Goal: Transaction & Acquisition: Purchase product/service

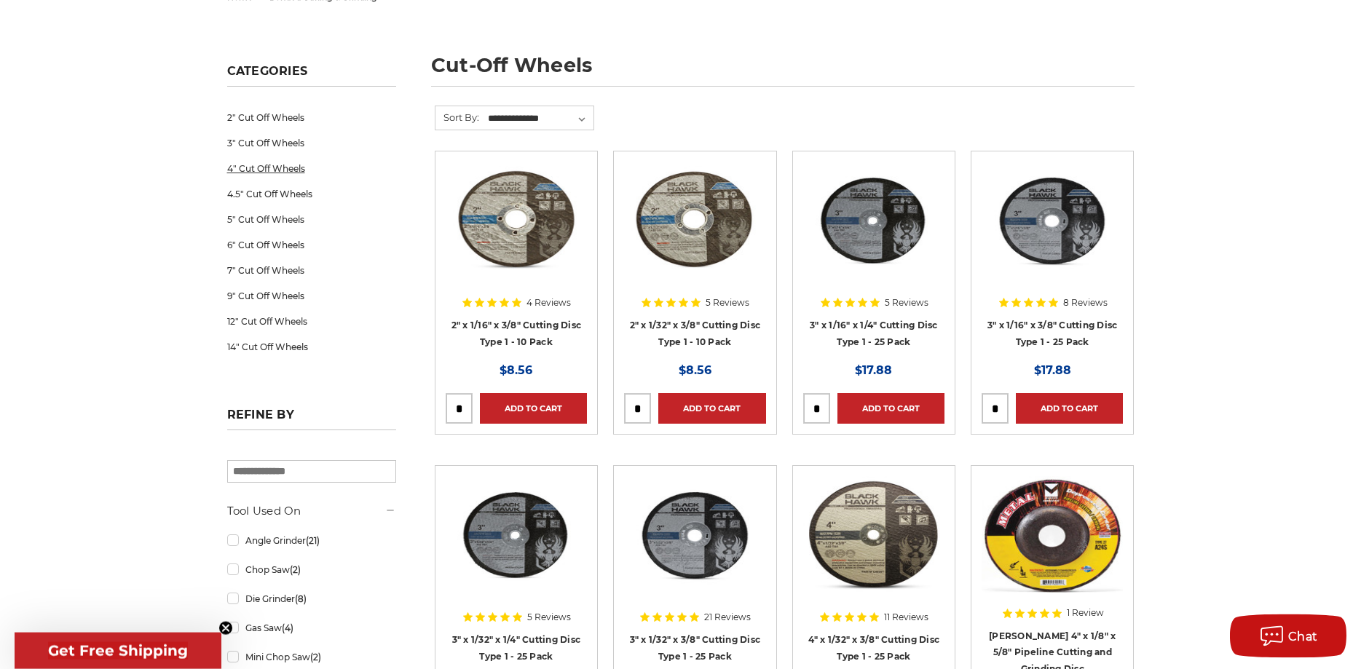
scroll to position [223, 0]
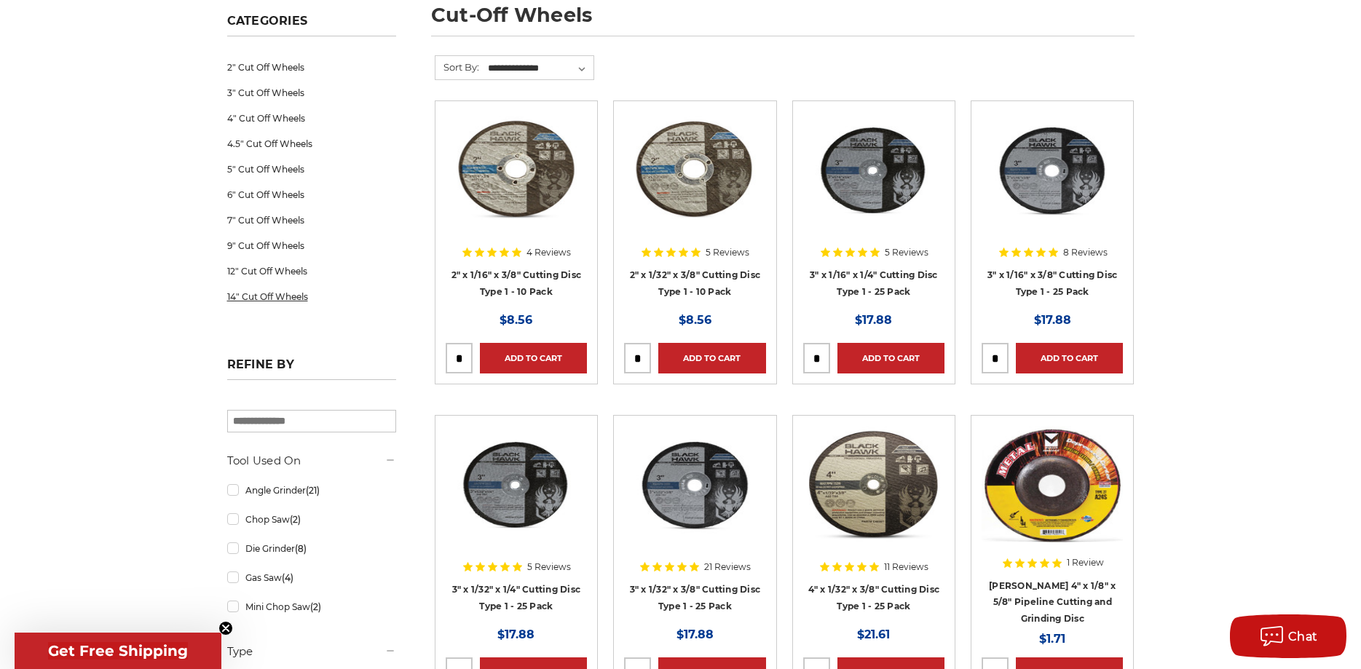
click at [266, 298] on link "14" Cut Off Wheels" at bounding box center [311, 296] width 169 height 25
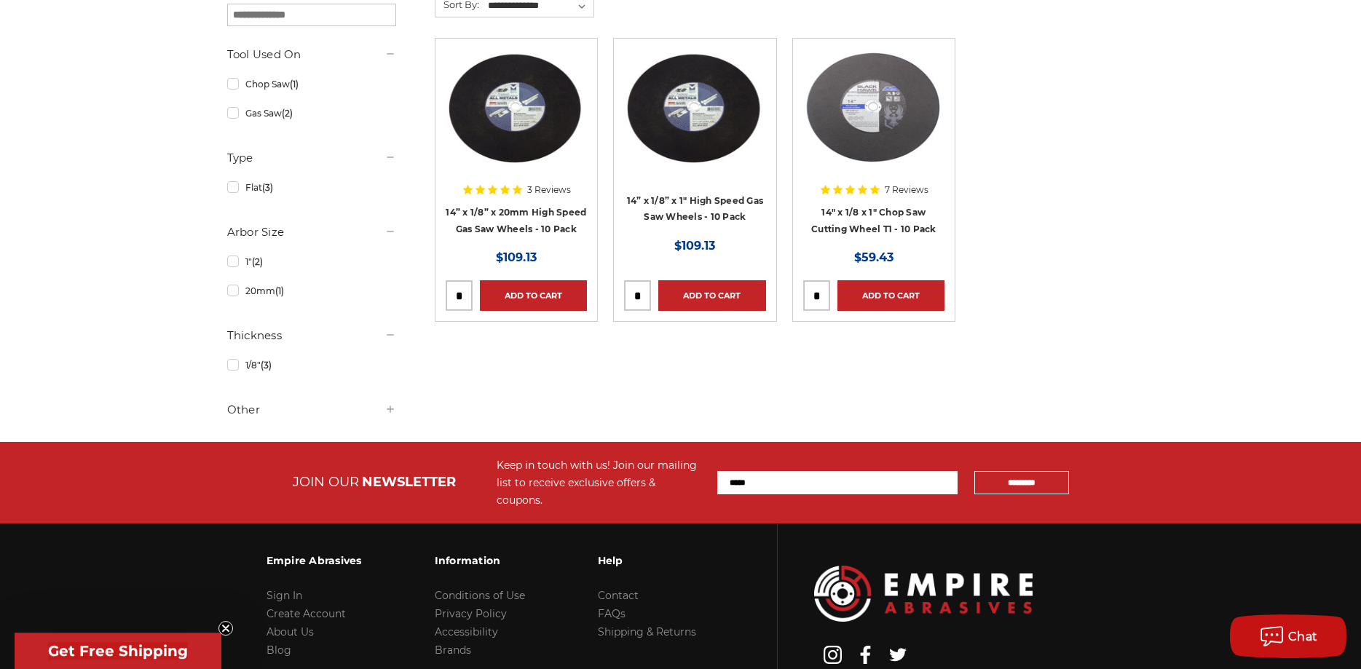
scroll to position [297, 0]
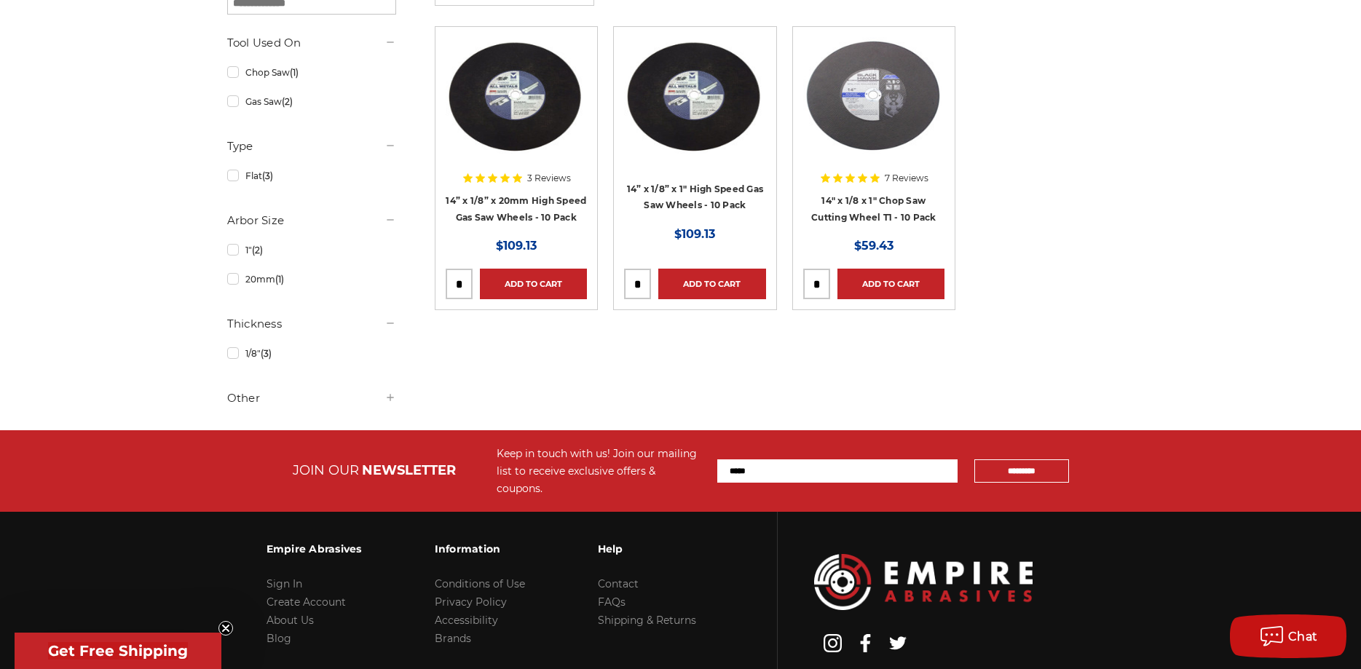
click at [523, 199] on div at bounding box center [516, 130] width 141 height 186
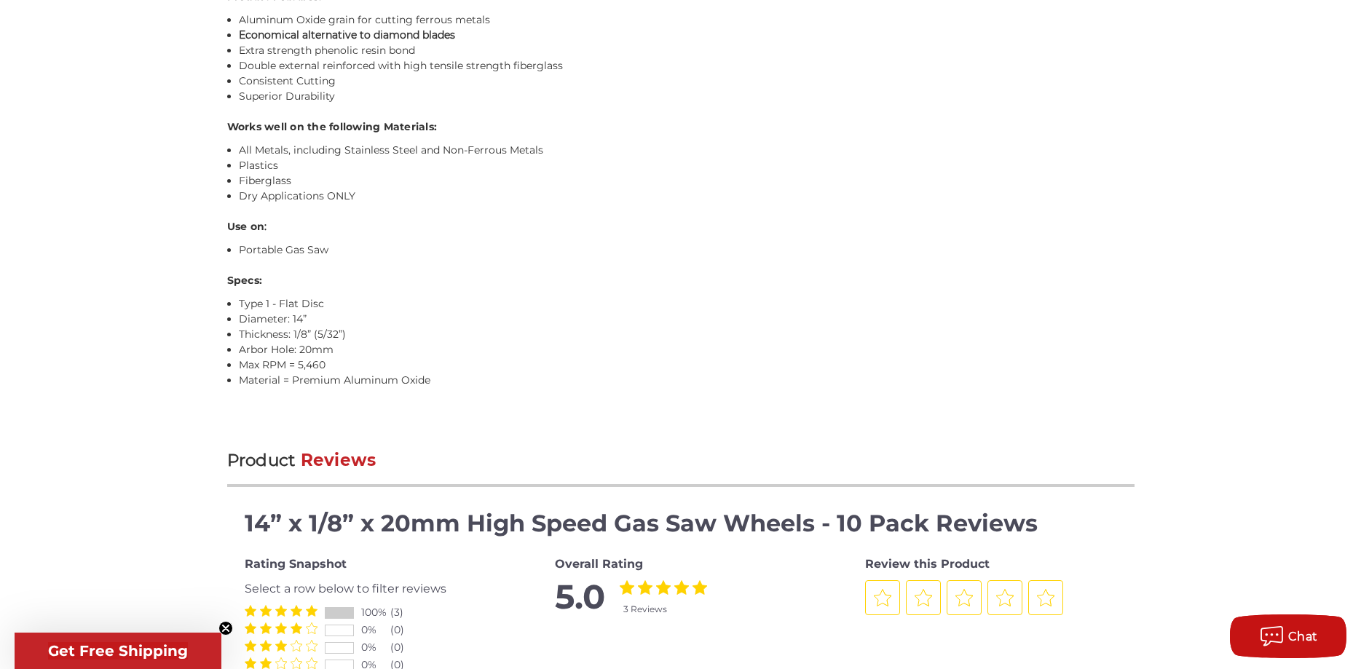
scroll to position [965, 0]
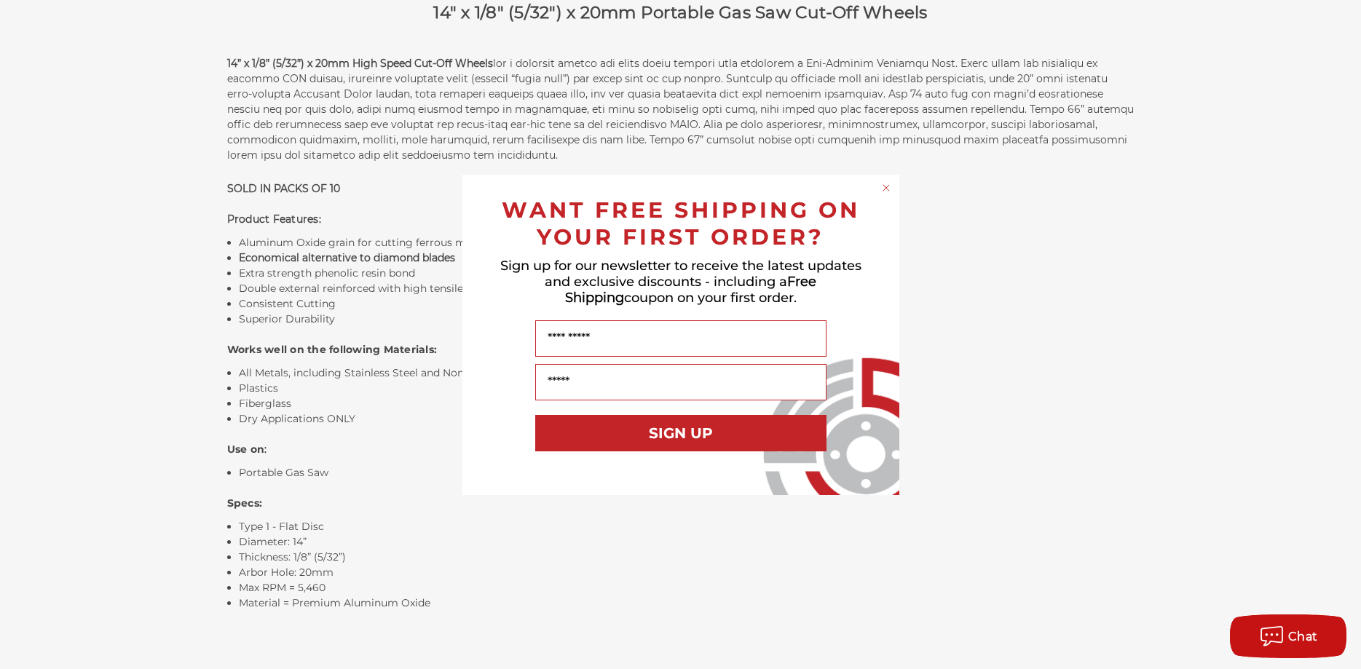
click at [884, 188] on circle "Close dialog" at bounding box center [886, 188] width 14 height 14
